Goal: Information Seeking & Learning: Learn about a topic

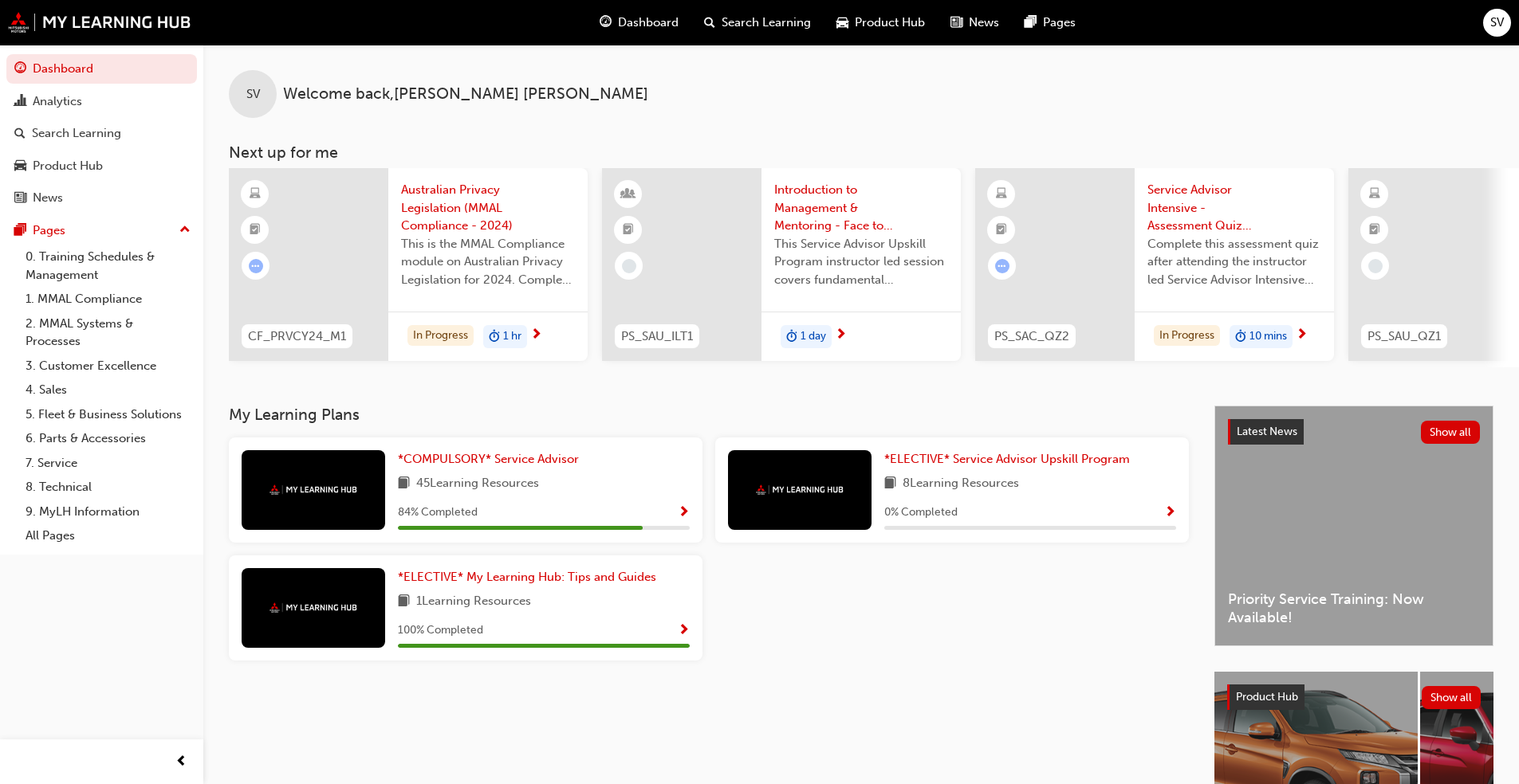
click at [504, 406] on div "SV Welcome back , STACEY VANDERWILT Next up for me CF_PRVCY24_M1 Australian Pri…" at bounding box center [861, 225] width 1316 height 361
click at [498, 459] on span "*COMPULSORY* Service Advisor" at bounding box center [488, 459] width 181 height 14
